Goal: Information Seeking & Learning: Learn about a topic

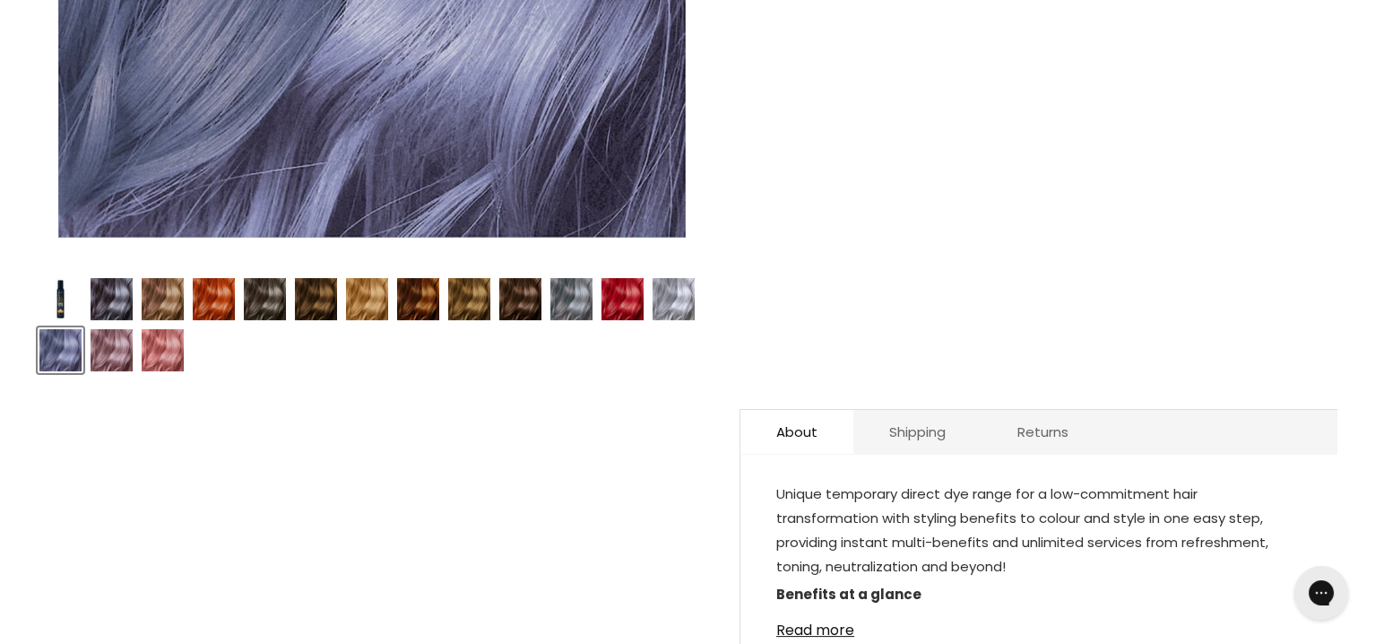
click at [687, 311] on img "Product thumbnails" at bounding box center [674, 299] width 42 height 42
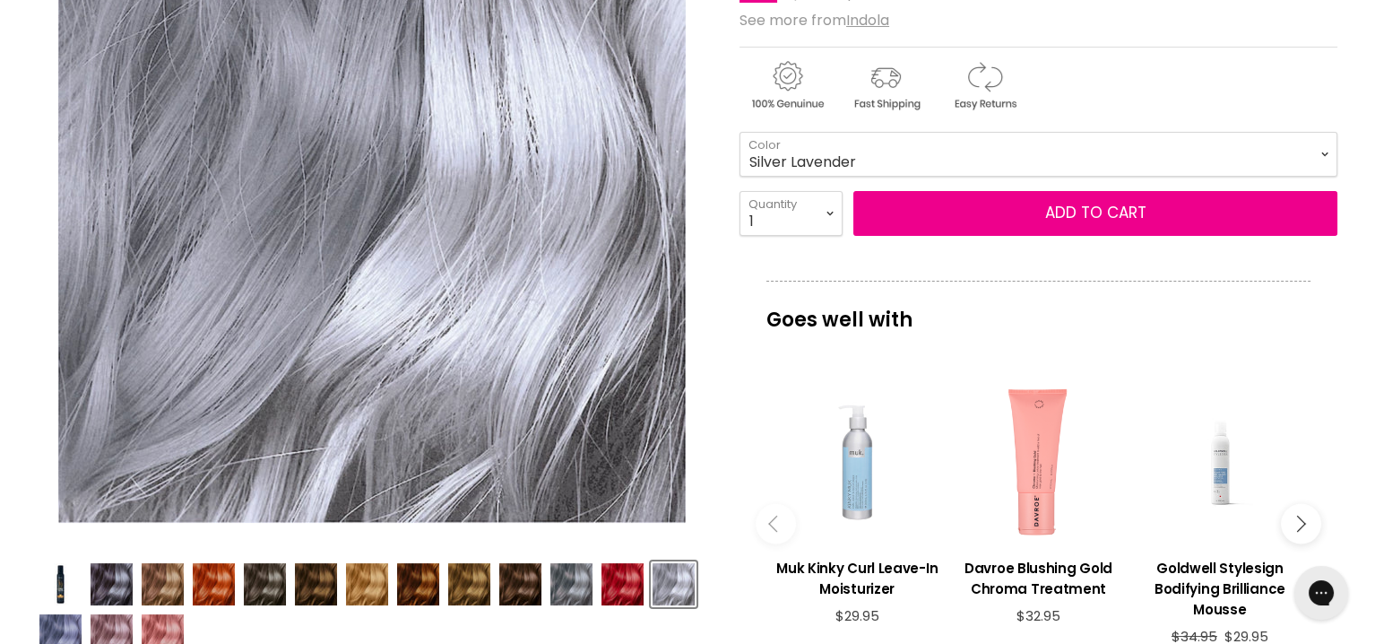
scroll to position [538, 0]
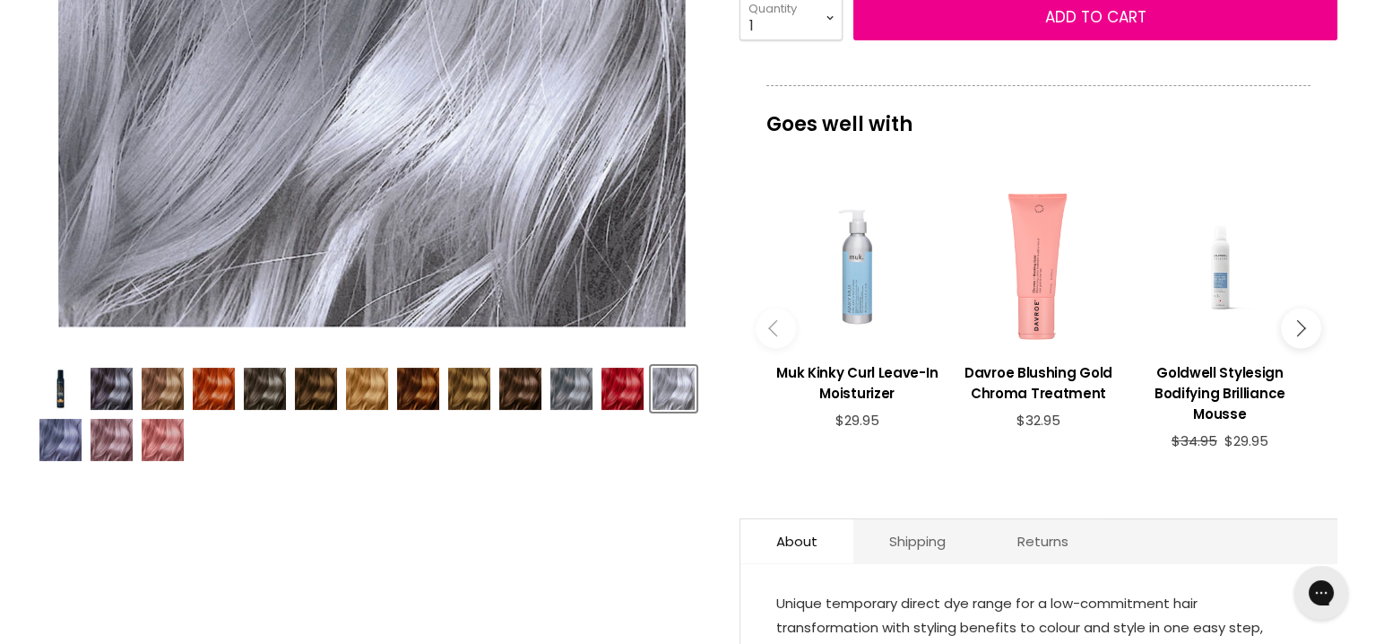
click at [568, 395] on img "Product thumbnails" at bounding box center [572, 389] width 42 height 42
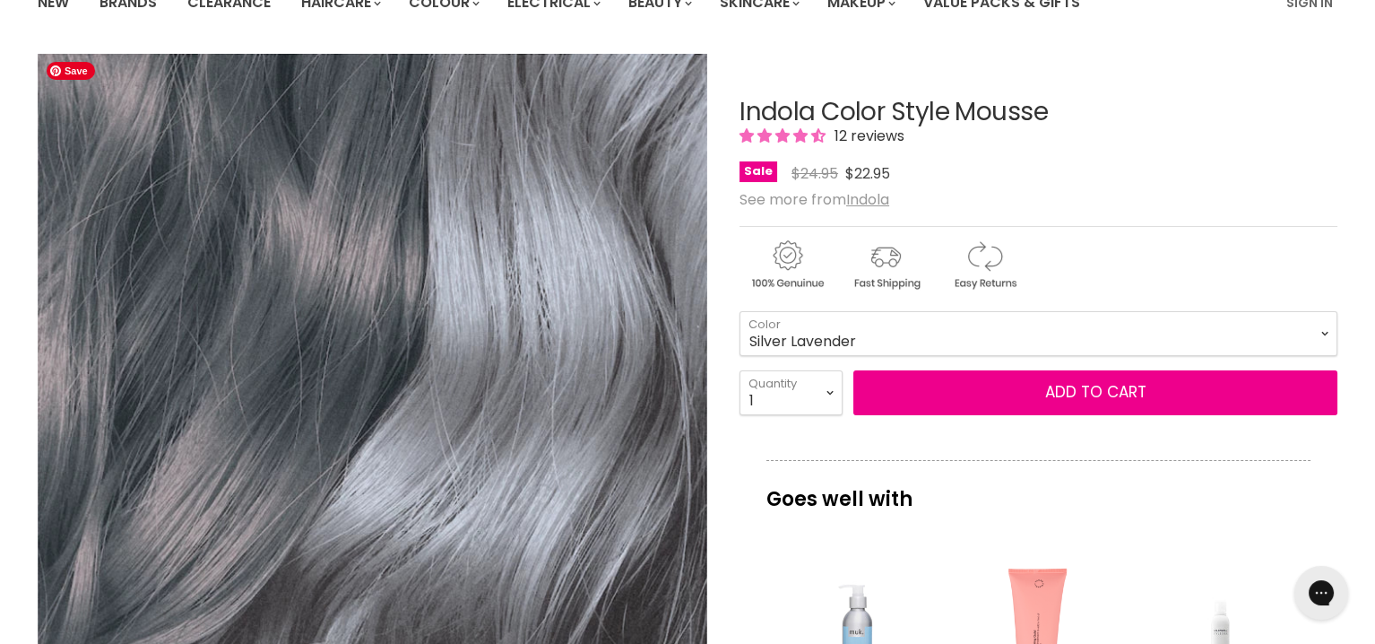
scroll to position [359, 0]
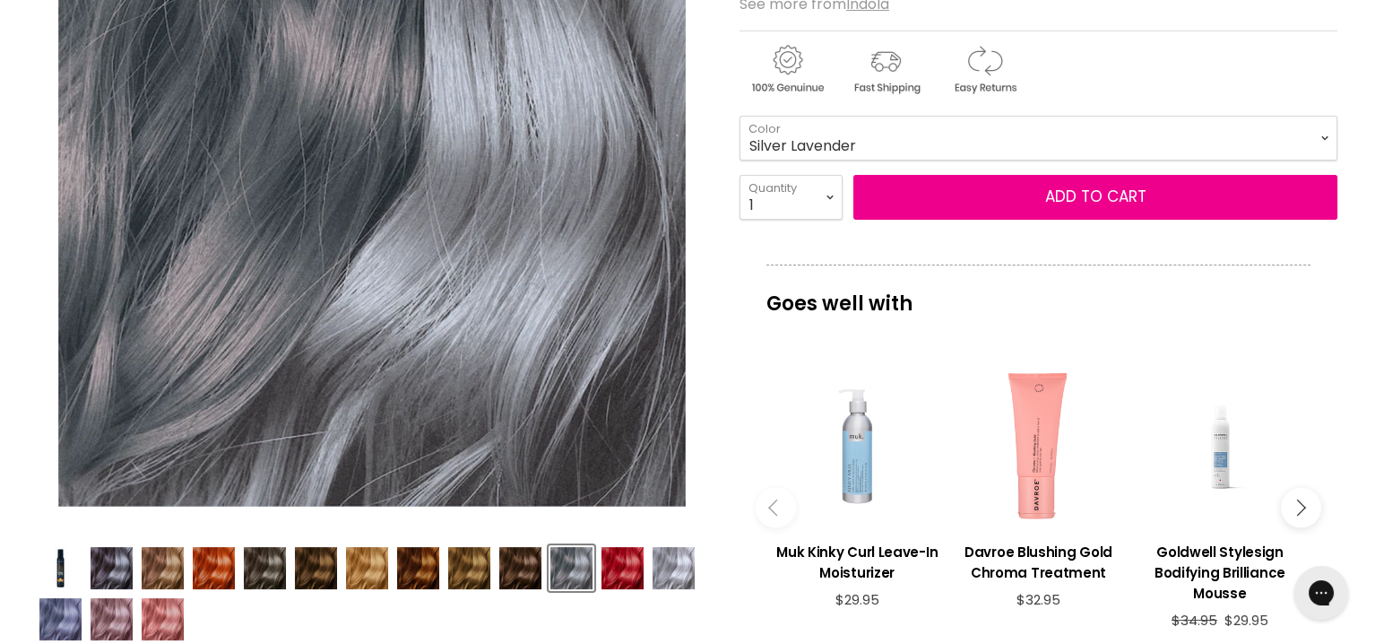
click at [112, 572] on img "Product thumbnails" at bounding box center [112, 568] width 42 height 42
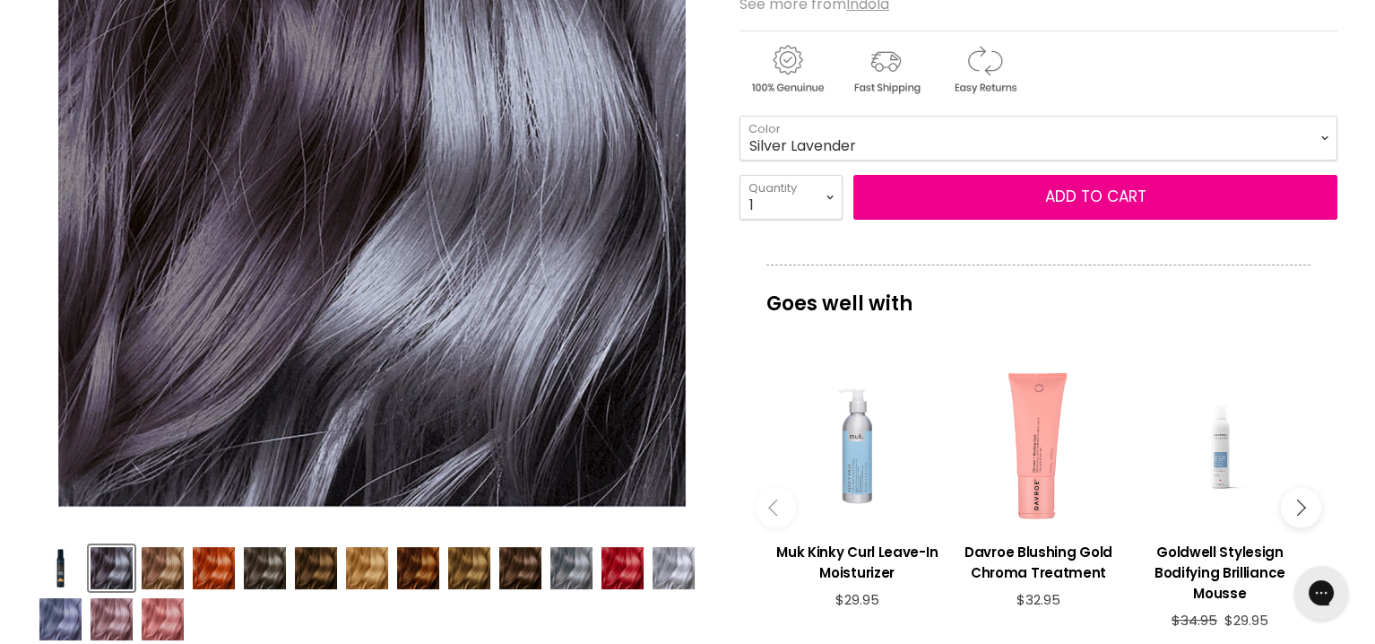
click at [570, 568] on img "Product thumbnails" at bounding box center [572, 568] width 42 height 42
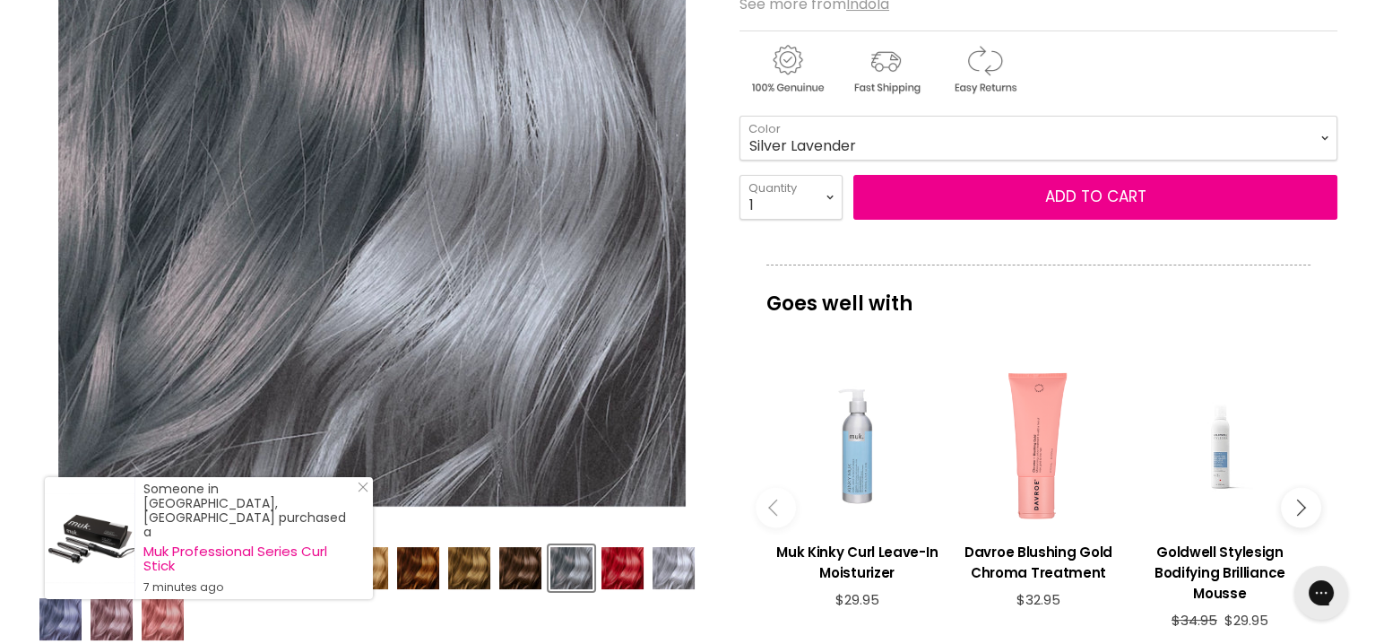
click at [690, 569] on img "Product thumbnails" at bounding box center [674, 568] width 42 height 42
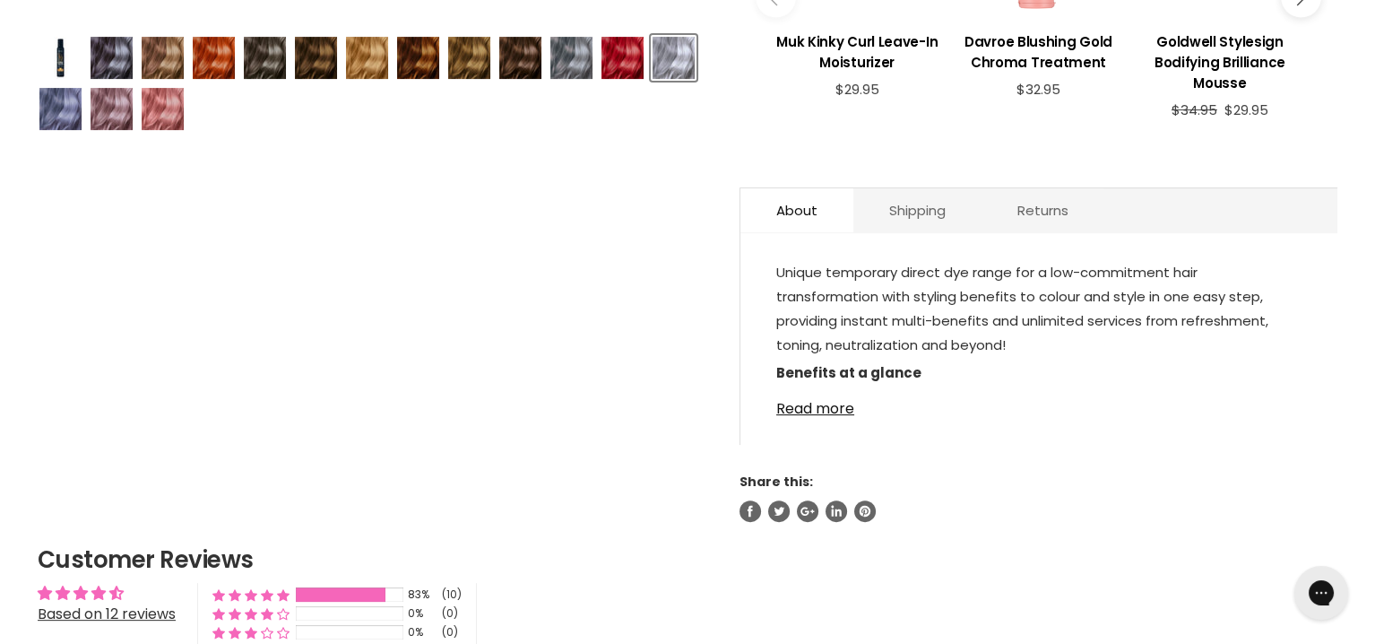
scroll to position [897, 0]
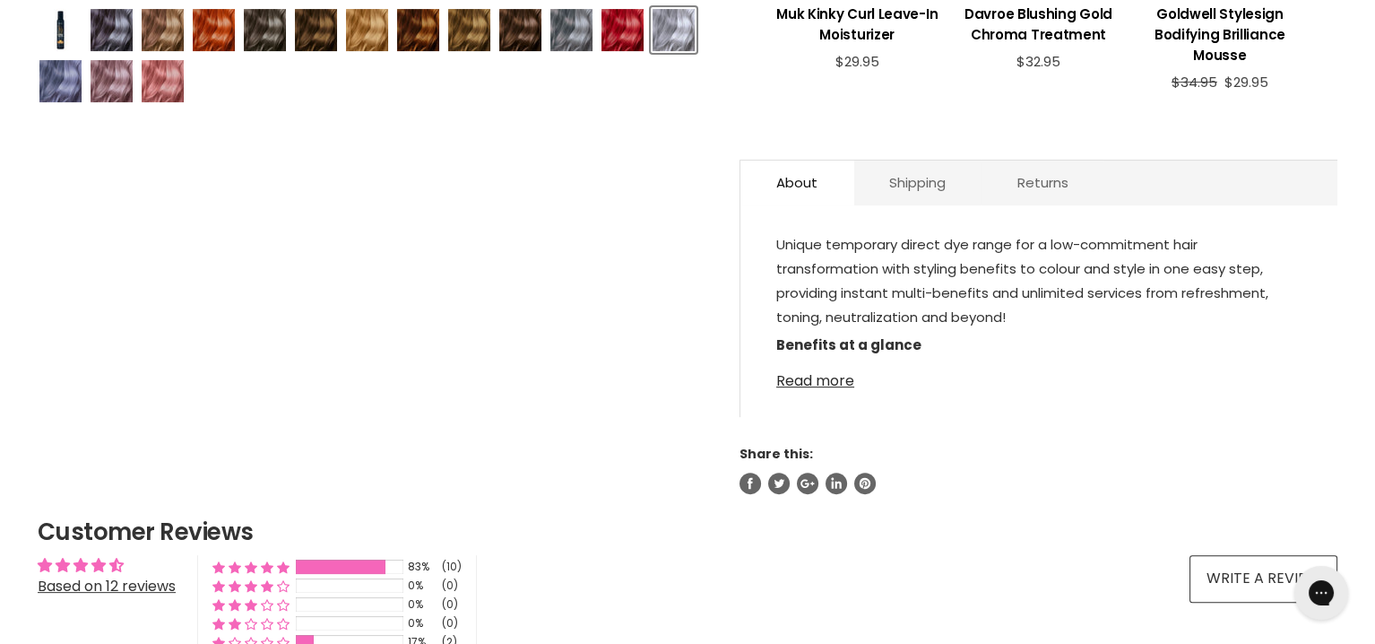
click at [845, 389] on link "Read more" at bounding box center [1038, 375] width 525 height 27
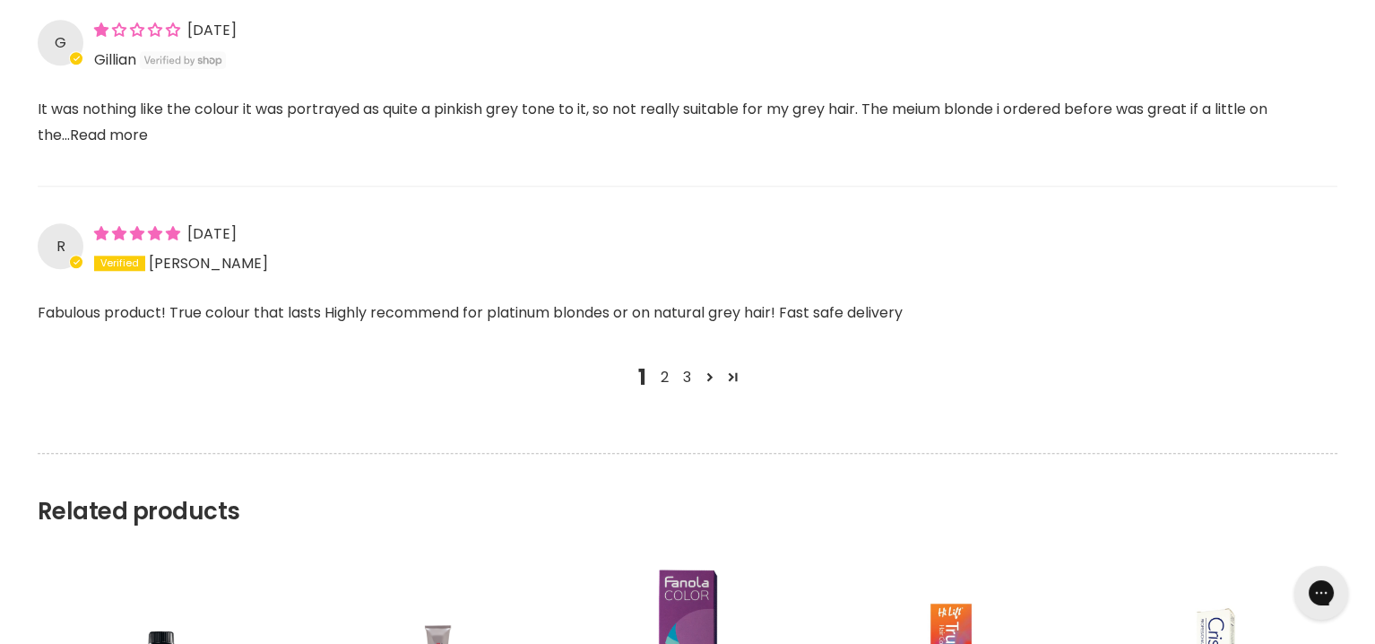
scroll to position [3048, 0]
